Goal: Information Seeking & Learning: Learn about a topic

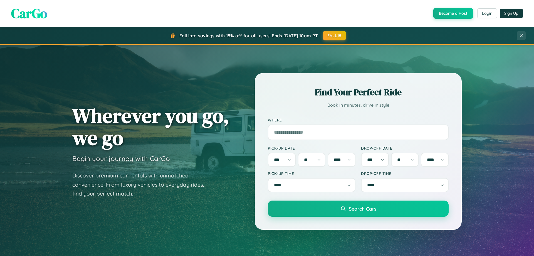
select select "*"
select select "**"
select select "****"
select select "*"
select select "**"
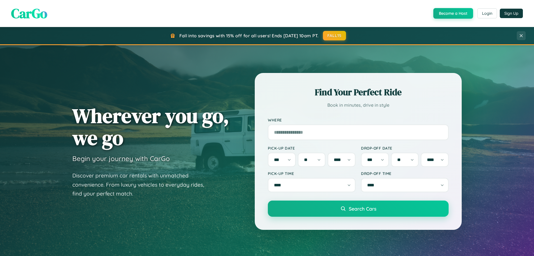
select select "****"
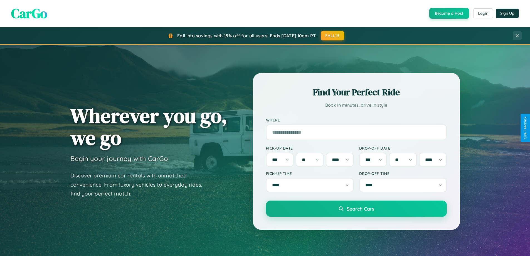
scroll to position [1070, 0]
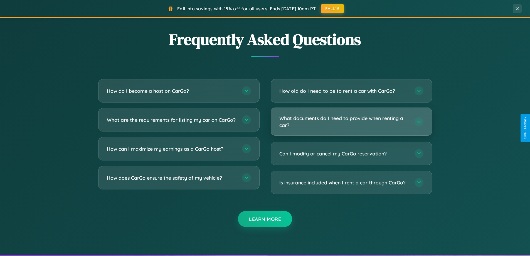
click at [351, 122] on h3 "What documents do I need to provide when renting a car?" at bounding box center [344, 122] width 130 height 14
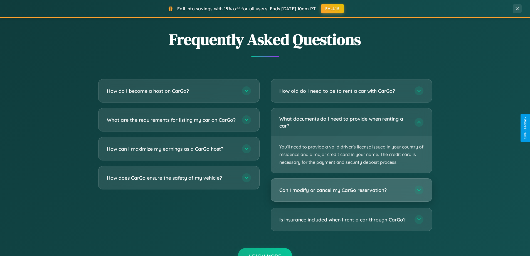
click at [351, 190] on h3 "Can I modify or cancel my CarGo reservation?" at bounding box center [344, 189] width 130 height 7
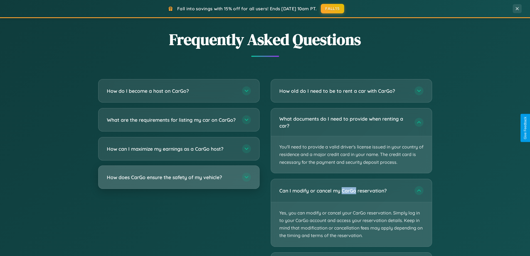
click at [179, 180] on h3 "How does CarGo ensure the safety of my vehicle?" at bounding box center [172, 177] width 130 height 7
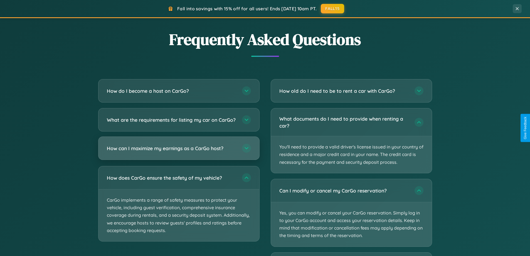
click at [179, 152] on h3 "How can I maximize my earnings as a CarGo host?" at bounding box center [172, 148] width 130 height 7
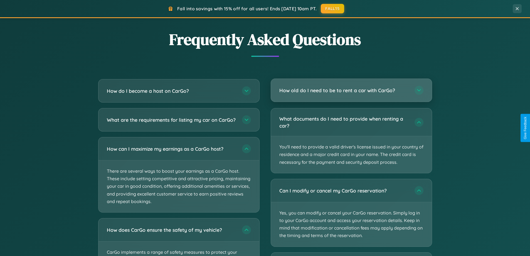
click at [351, 90] on h3 "How old do I need to be to rent a car with CarGo?" at bounding box center [344, 90] width 130 height 7
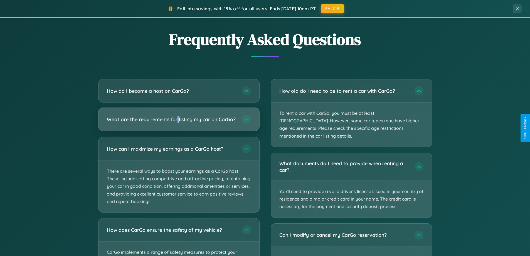
click at [179, 122] on h3 "What are the requirements for listing my car on CarGo?" at bounding box center [172, 119] width 130 height 7
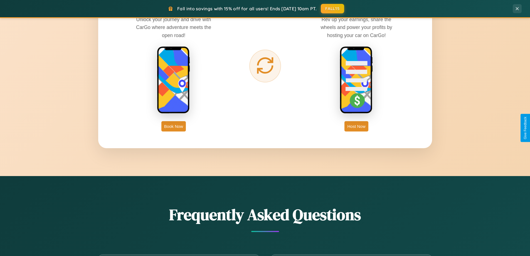
scroll to position [893, 0]
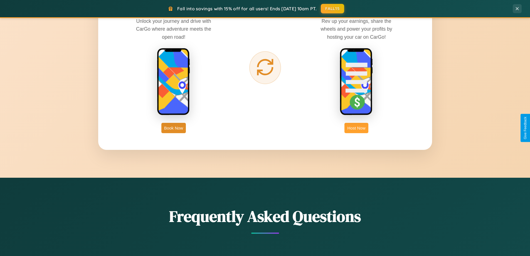
click at [356, 128] on button "Host Now" at bounding box center [356, 128] width 24 height 10
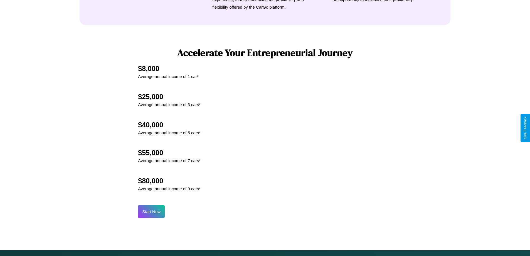
scroll to position [752, 0]
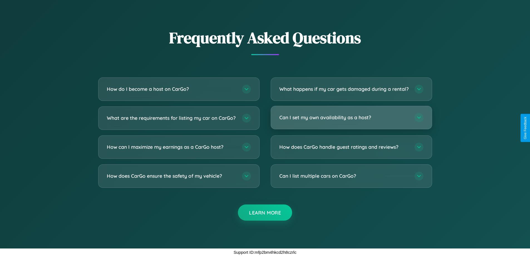
click at [351, 117] on h3 "Can I set my own availability as a host?" at bounding box center [344, 117] width 130 height 7
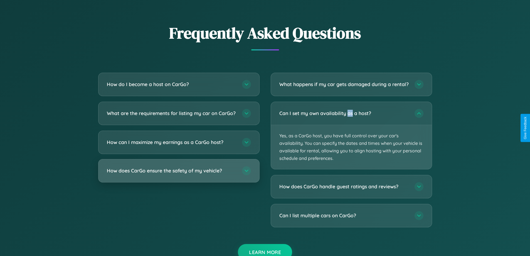
click at [179, 174] on h3 "How does CarGo ensure the safety of my vehicle?" at bounding box center [172, 170] width 130 height 7
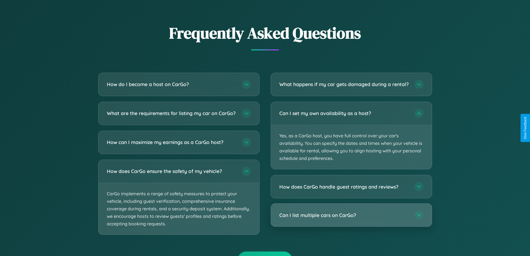
click at [351, 218] on h3 "Can I list multiple cars on CarGo?" at bounding box center [344, 214] width 130 height 7
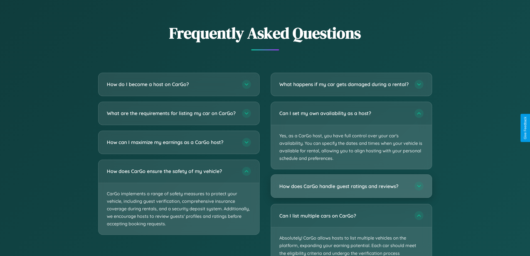
click at [351, 189] on h3 "How does CarGo handle guest ratings and reviews?" at bounding box center [344, 185] width 130 height 7
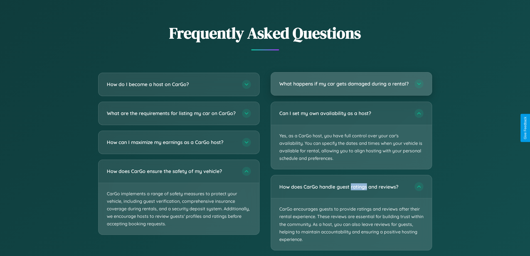
click at [351, 86] on h3 "What happens if my car gets damaged during a rental?" at bounding box center [344, 83] width 130 height 7
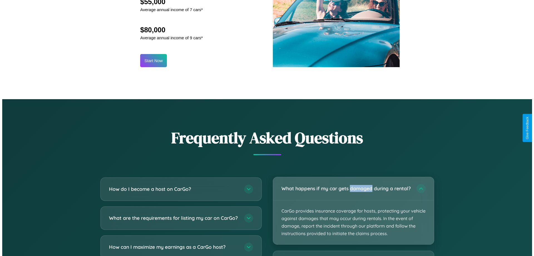
scroll to position [580, 0]
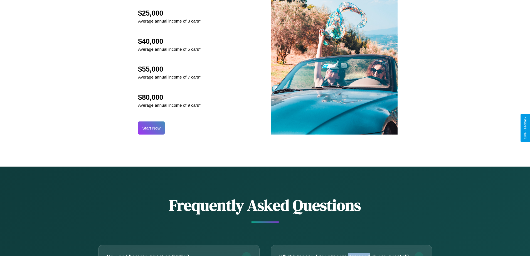
click at [151, 128] on button "Start Now" at bounding box center [151, 127] width 27 height 13
